Goal: Browse casually

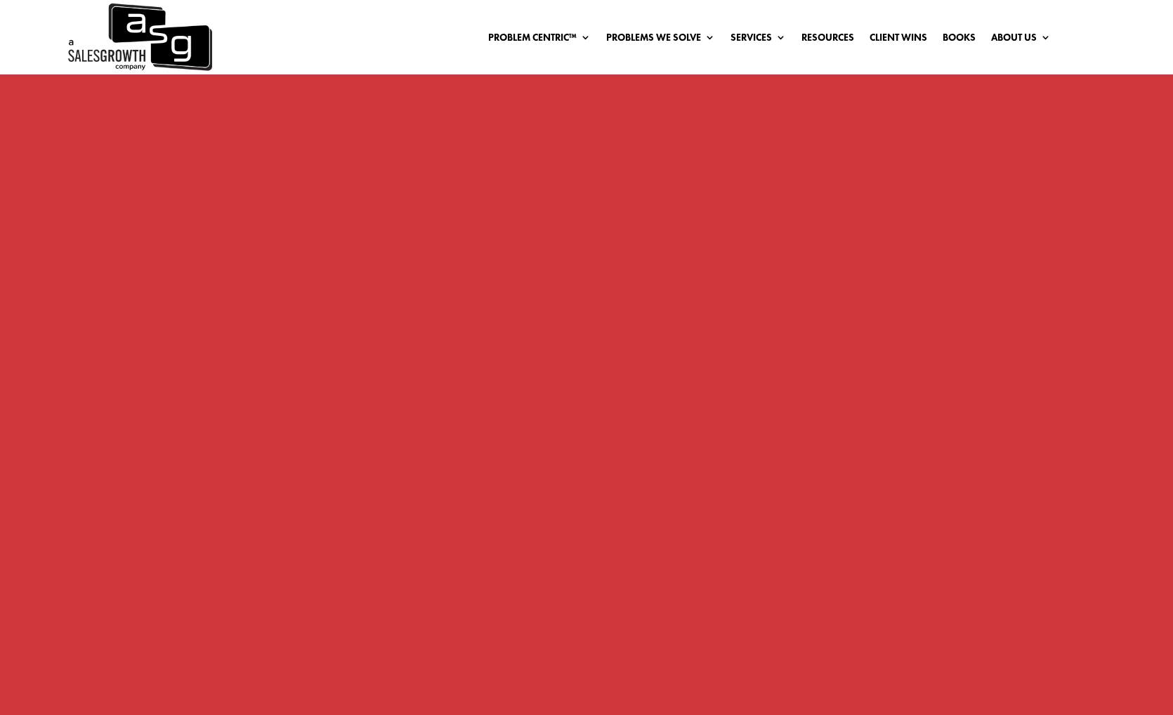
scroll to position [1091, 0]
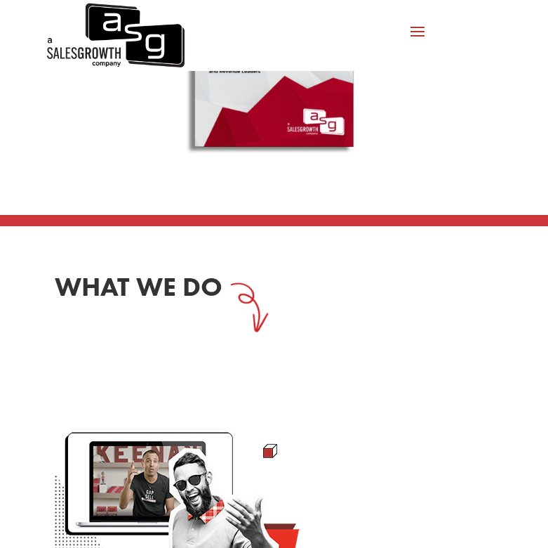
scroll to position [1183, 0]
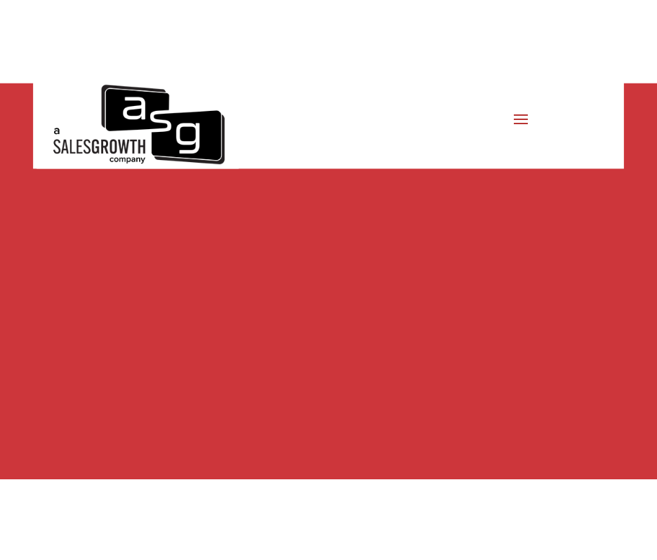
scroll to position [1219, 0]
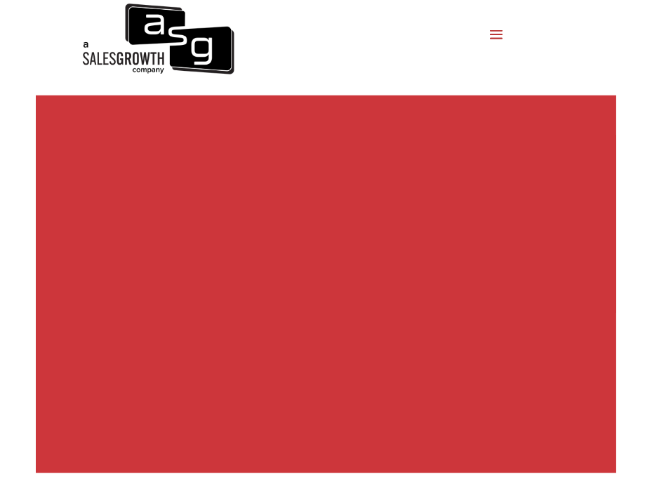
scroll to position [1256, 0]
